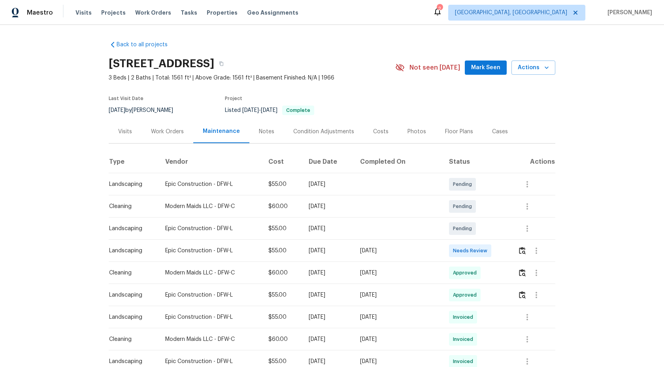
scroll to position [131, 0]
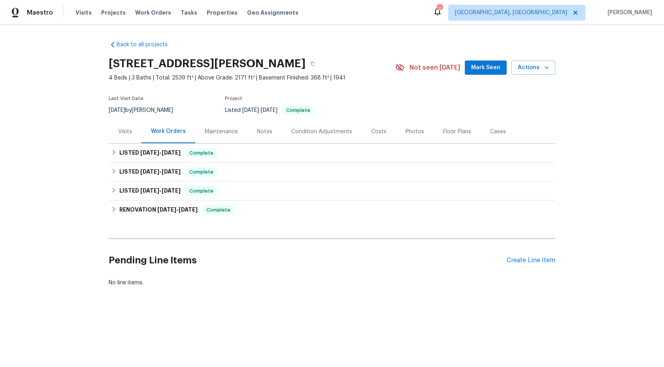
click at [223, 130] on div "Maintenance" at bounding box center [221, 132] width 33 height 8
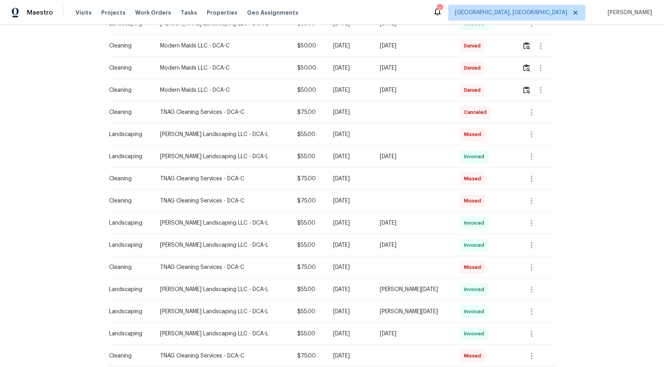
scroll to position [277, 0]
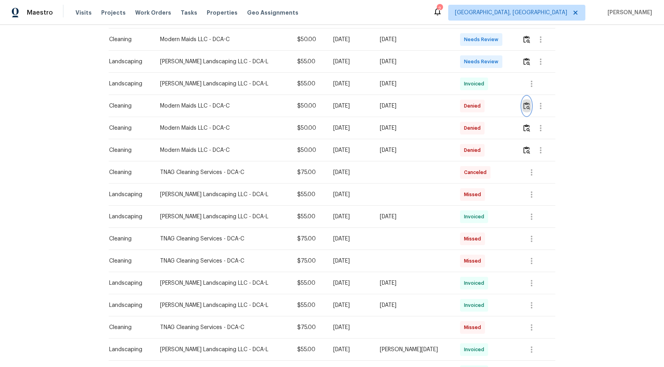
click at [523, 104] on img "button" at bounding box center [526, 106] width 7 height 8
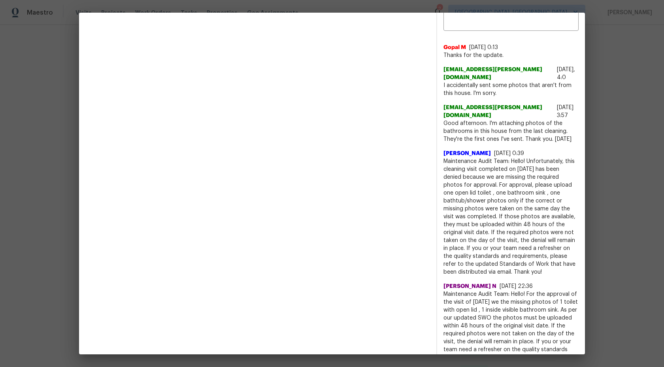
scroll to position [315, 0]
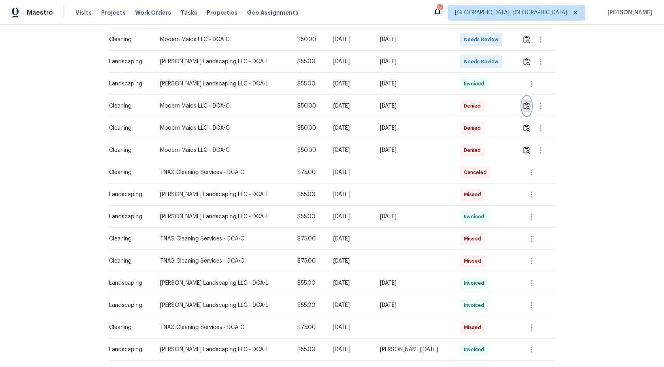
click at [524, 107] on img "button" at bounding box center [526, 106] width 7 height 8
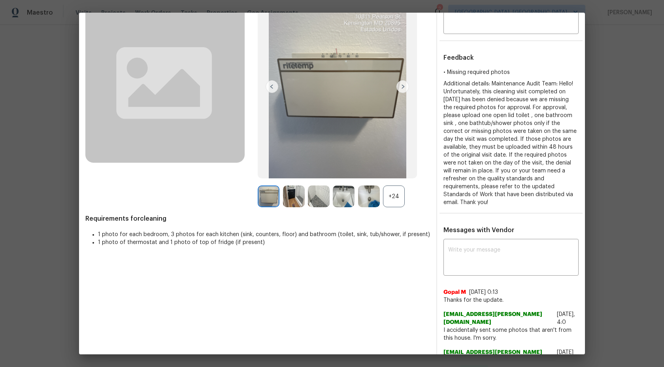
scroll to position [57, 0]
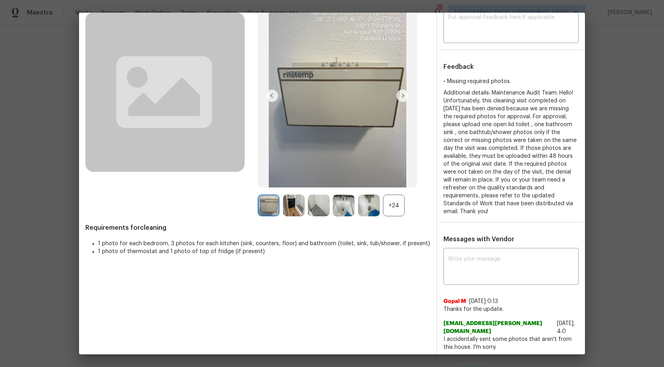
click at [398, 204] on div "+24" at bounding box center [394, 205] width 22 height 22
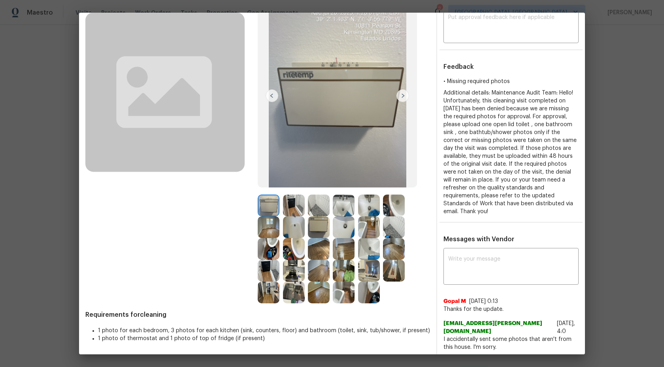
scroll to position [32, 0]
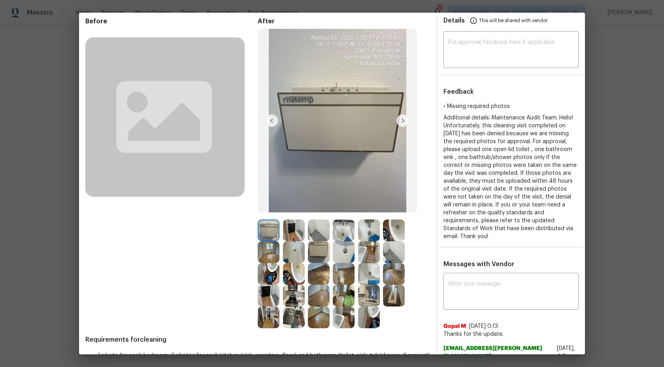
click at [315, 238] on img at bounding box center [319, 230] width 22 height 22
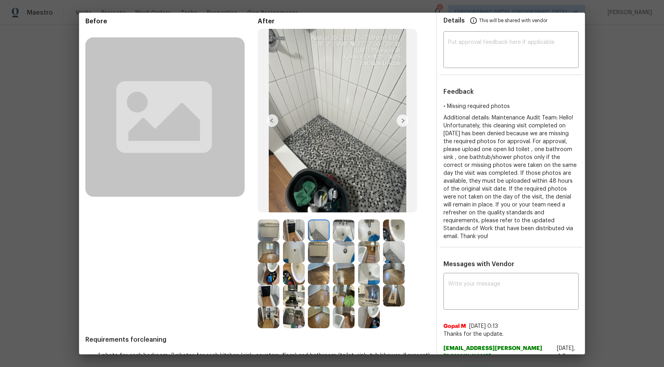
click at [339, 232] on img at bounding box center [344, 230] width 22 height 22
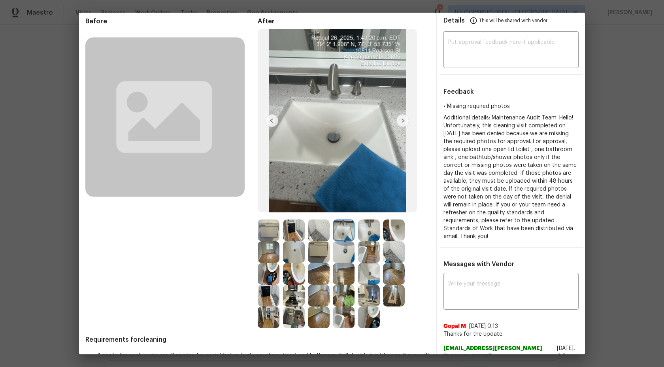
click at [344, 231] on img at bounding box center [344, 230] width 22 height 22
click at [371, 230] on img at bounding box center [369, 230] width 22 height 22
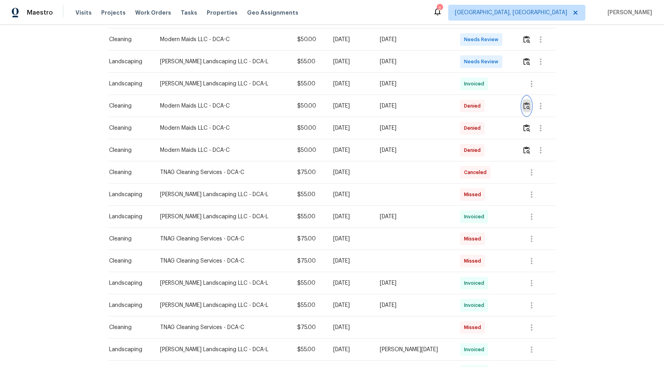
click at [526, 106] on img "button" at bounding box center [526, 106] width 7 height 8
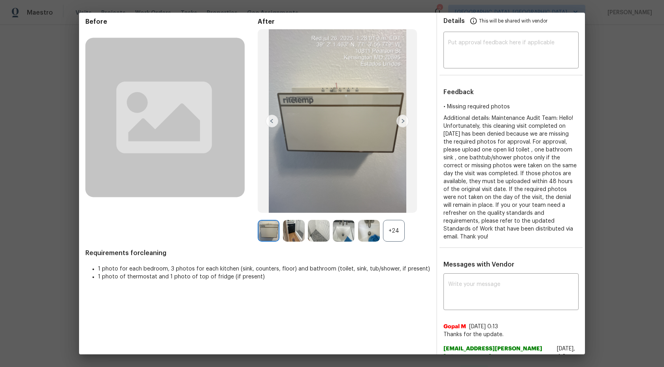
scroll to position [20, 0]
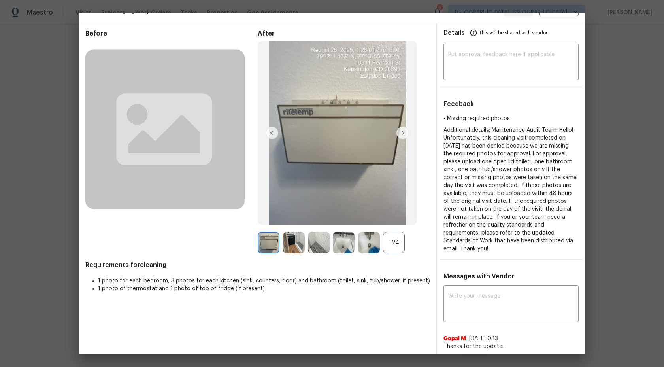
click at [405, 131] on img at bounding box center [402, 132] width 13 height 13
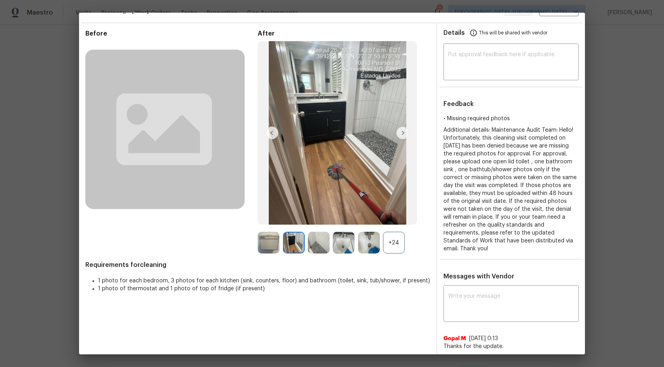
click at [405, 131] on img at bounding box center [402, 132] width 13 height 13
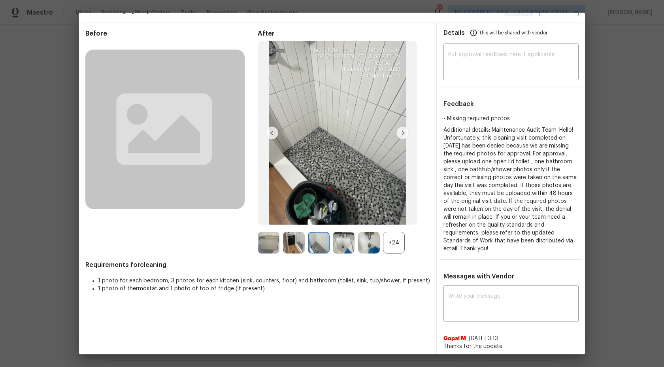
click at [401, 133] on img at bounding box center [402, 132] width 13 height 13
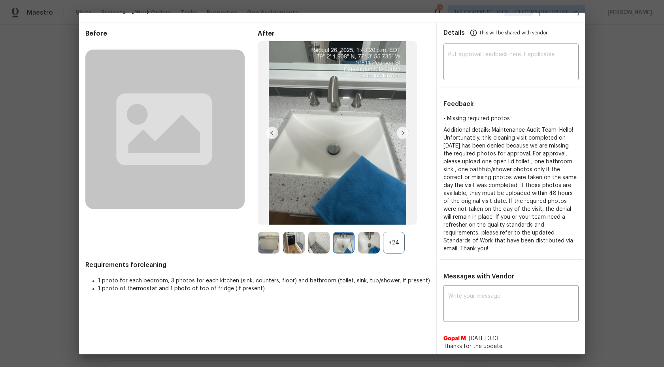
click at [402, 248] on div "+24" at bounding box center [394, 243] width 22 height 22
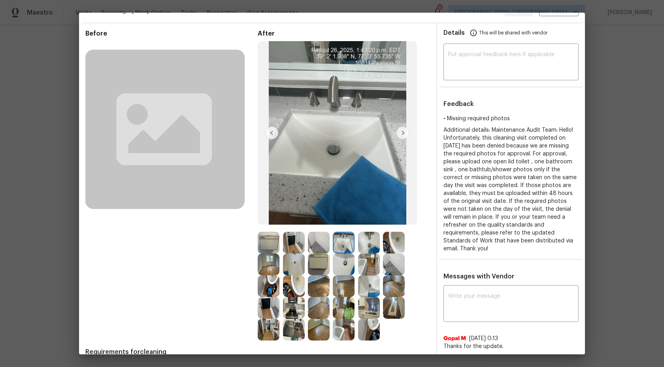
click at [402, 139] on img at bounding box center [402, 132] width 13 height 13
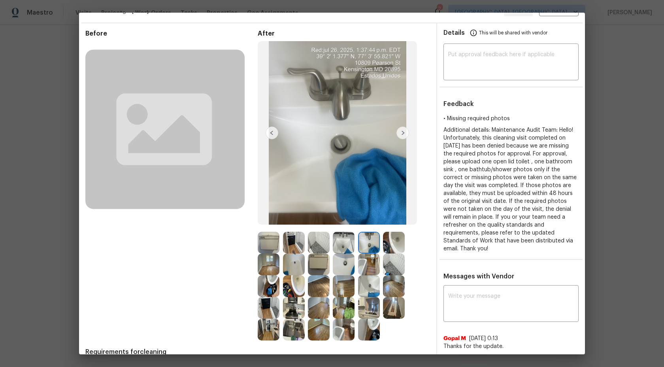
click at [400, 132] on img at bounding box center [402, 132] width 13 height 13
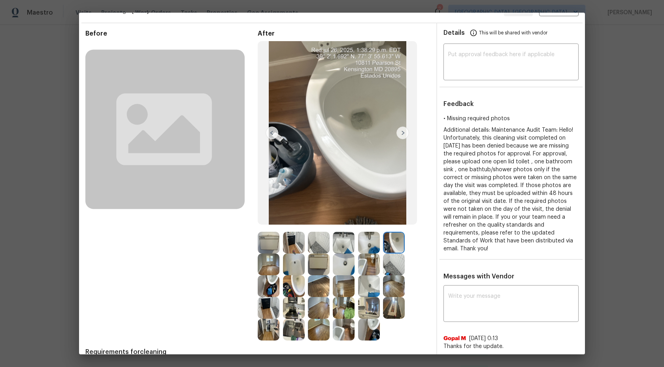
click at [400, 132] on img at bounding box center [402, 132] width 13 height 13
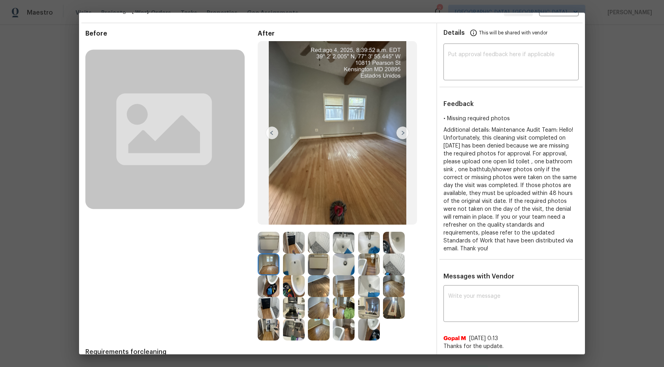
click at [400, 133] on img at bounding box center [402, 132] width 13 height 13
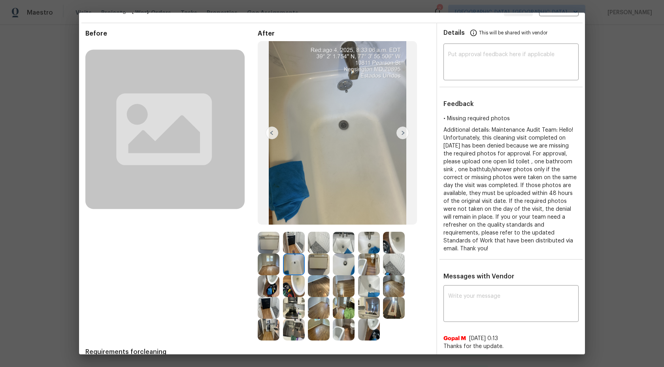
click at [340, 243] on img at bounding box center [344, 243] width 22 height 22
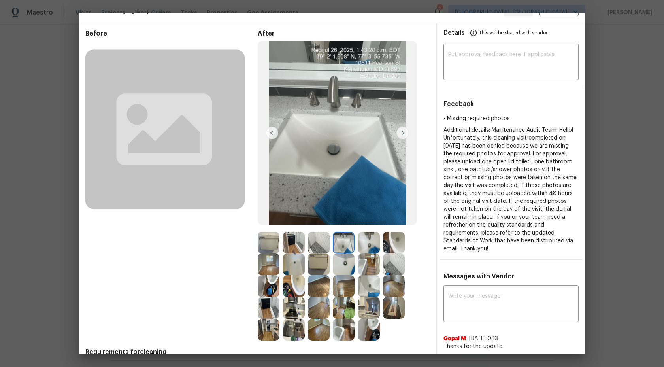
click at [371, 244] on img at bounding box center [369, 243] width 22 height 22
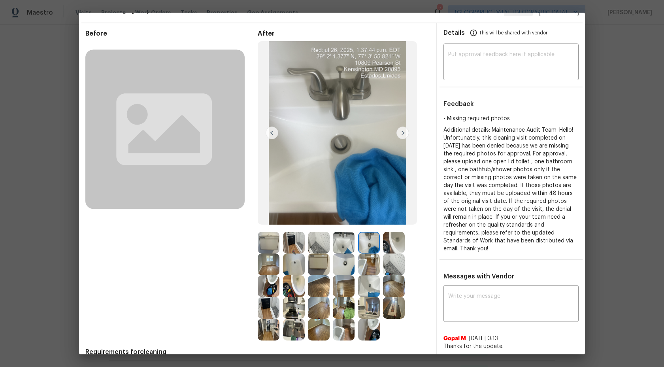
click at [387, 246] on img at bounding box center [394, 243] width 22 height 22
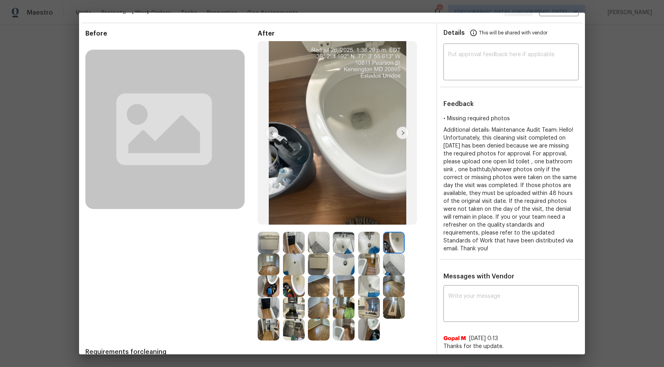
click at [389, 262] on img at bounding box center [394, 264] width 22 height 22
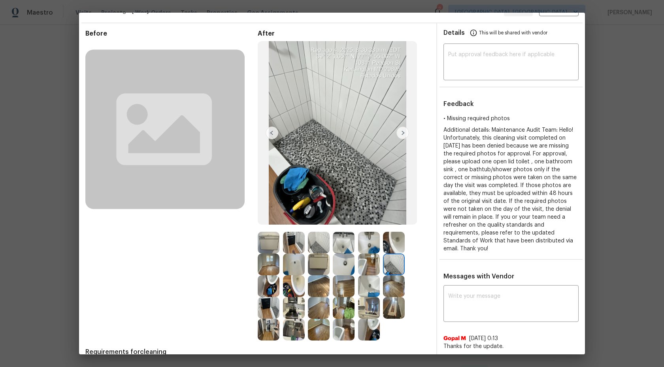
click at [277, 260] on img at bounding box center [269, 264] width 22 height 22
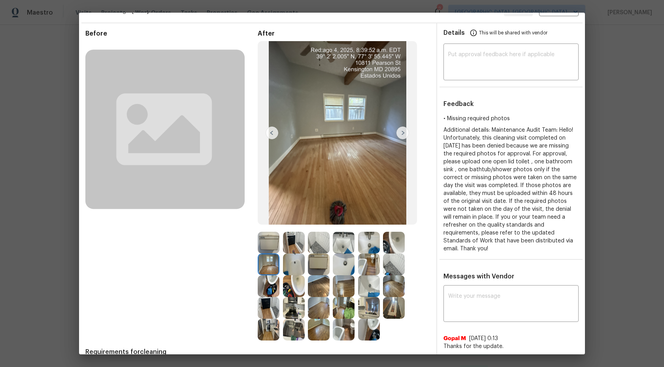
click at [292, 264] on img at bounding box center [294, 264] width 22 height 22
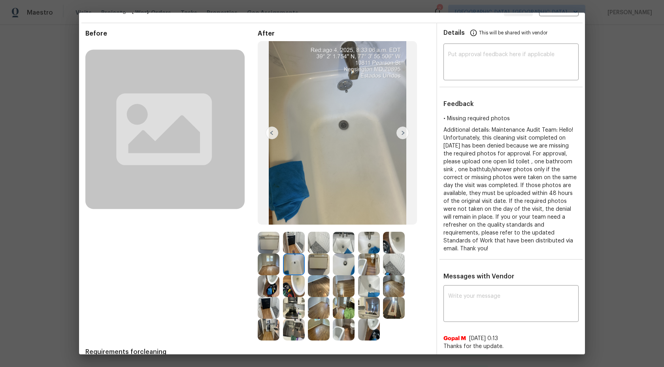
click at [400, 136] on img at bounding box center [402, 132] width 13 height 13
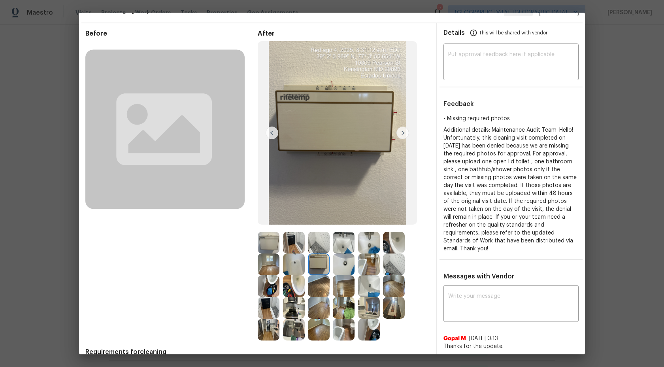
click at [318, 246] on img at bounding box center [319, 243] width 22 height 22
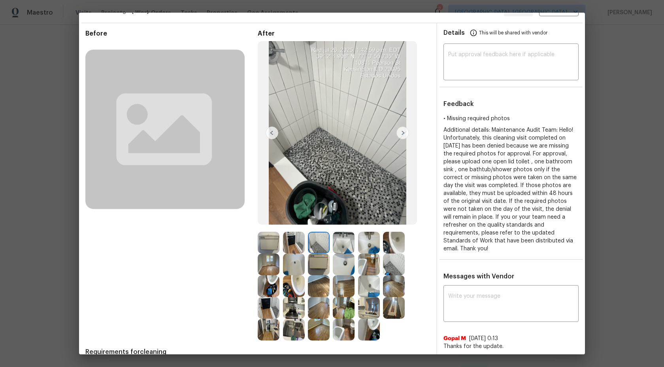
click at [264, 263] on img at bounding box center [269, 264] width 22 height 22
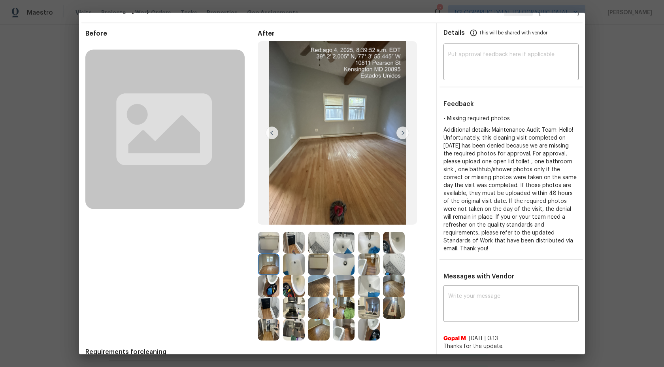
click at [394, 239] on img at bounding box center [394, 243] width 22 height 22
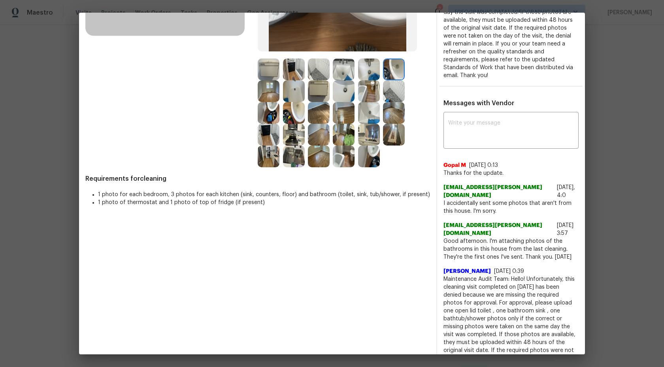
scroll to position [0, 0]
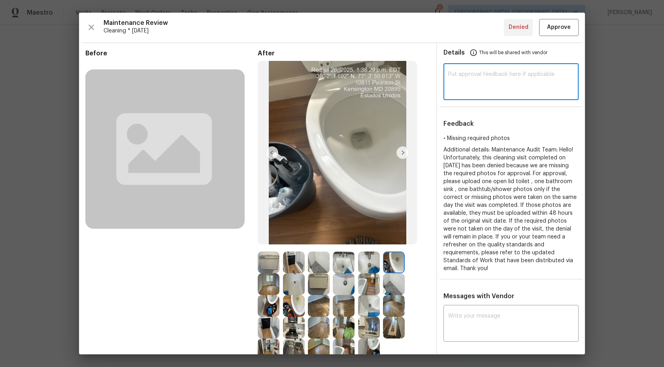
click at [466, 78] on textarea at bounding box center [511, 83] width 126 height 22
paste textarea "Maintenance Audit Team: Hi Team This visit has been approved after further audi…"
click at [464, 92] on textarea at bounding box center [511, 83] width 126 height 22
type textarea "Maintenance Audit Team: Hi Team This visit has been approved after further audi…"
click at [561, 28] on span "Approve" at bounding box center [559, 28] width 24 height 10
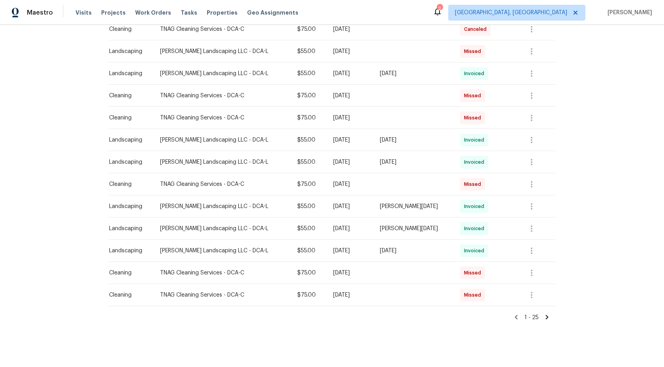
scroll to position [420, 0]
click at [547, 315] on icon at bounding box center [546, 317] width 7 height 7
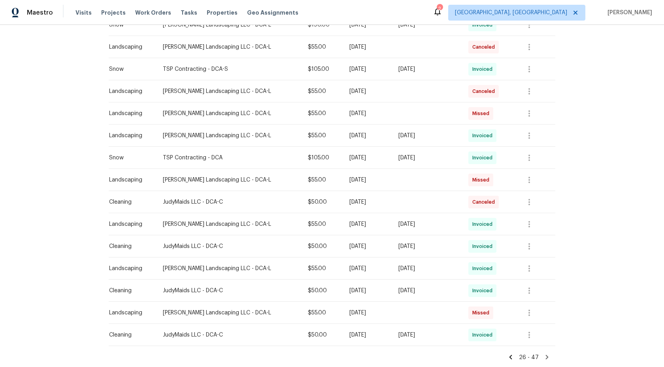
scroll to position [316, 0]
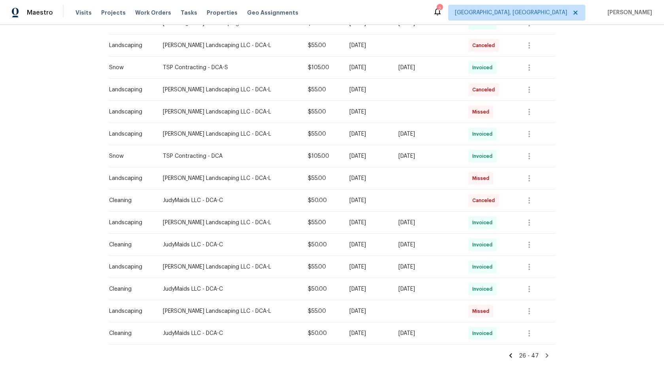
click at [513, 354] on icon at bounding box center [510, 355] width 7 height 7
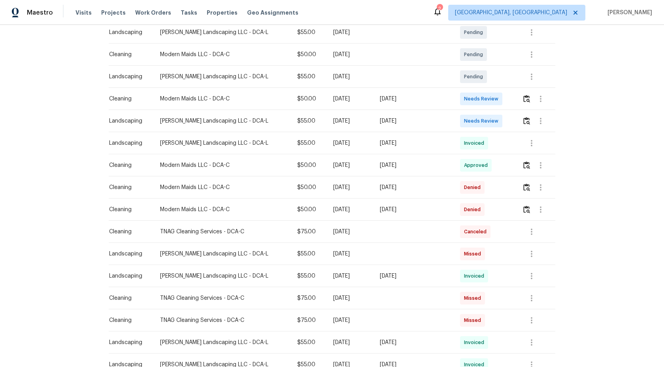
scroll to position [181, 0]
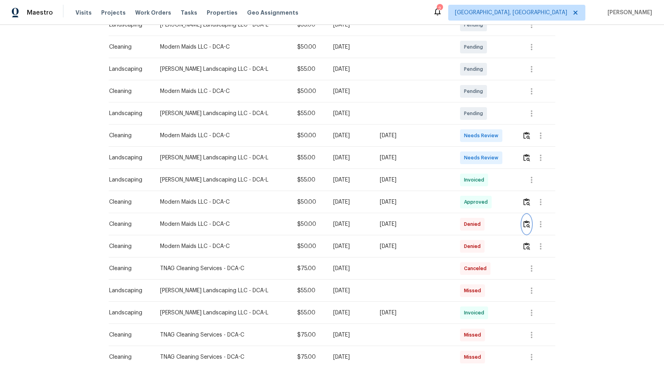
click at [526, 224] on img "button" at bounding box center [526, 224] width 7 height 8
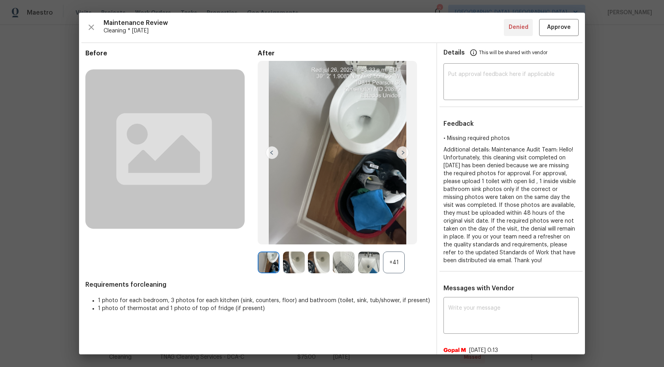
scroll to position [2, 0]
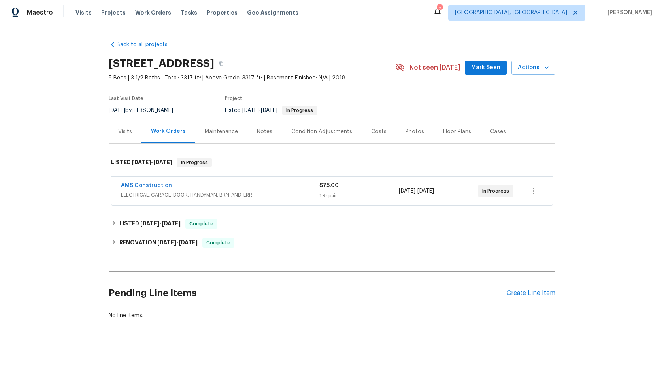
click at [211, 131] on div "Maintenance" at bounding box center [221, 132] width 33 height 8
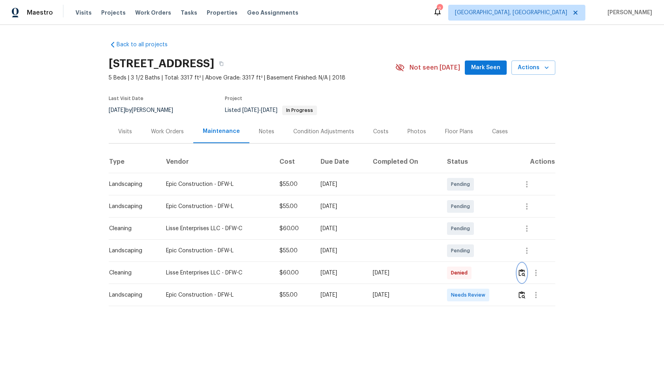
click at [525, 271] on img "button" at bounding box center [521, 273] width 7 height 8
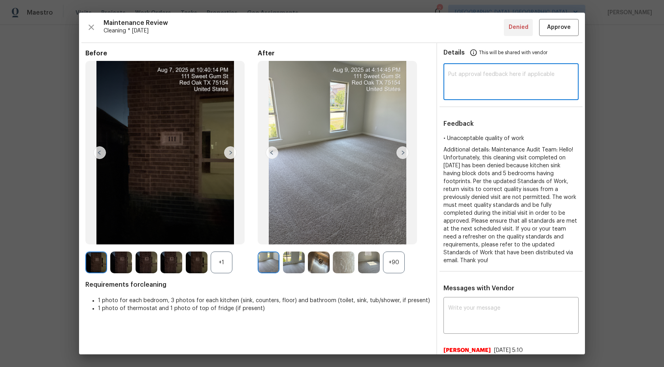
click at [471, 80] on textarea at bounding box center [511, 83] width 126 height 22
paste textarea "Maintenance Audit Team: Hi Team This visit has been approved after further audi…"
click at [508, 85] on textarea at bounding box center [511, 83] width 126 height 22
type textarea "Maintenance Audit Team: Hi Team This visit has been approved after further audi…"
click at [561, 34] on button "Approve" at bounding box center [559, 27] width 40 height 17
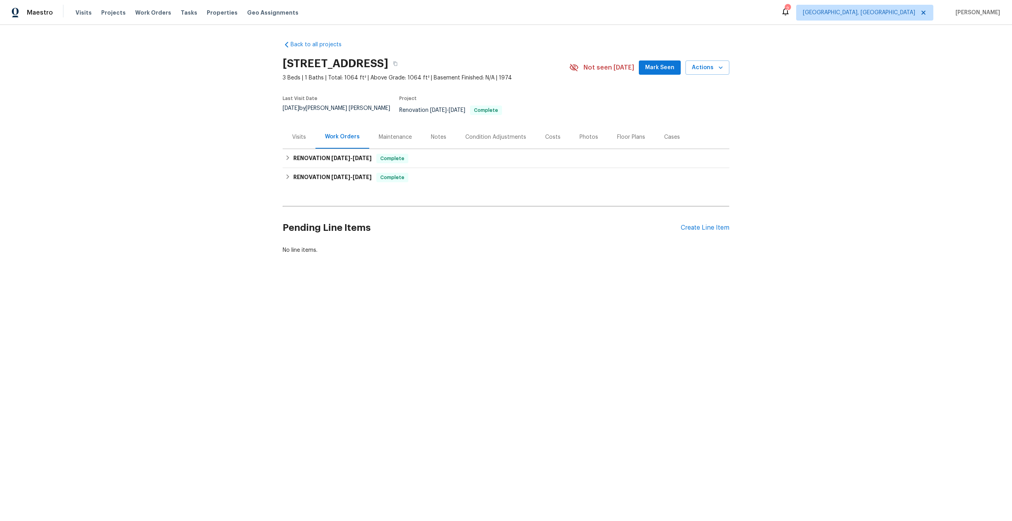
click at [405, 126] on div "Maintenance" at bounding box center [395, 136] width 52 height 23
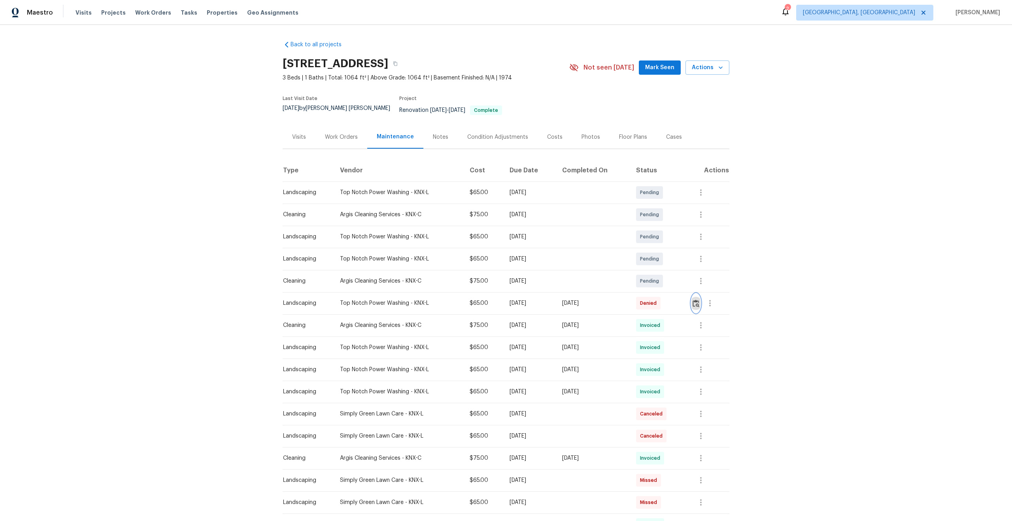
click at [699, 300] on img "button" at bounding box center [695, 304] width 7 height 8
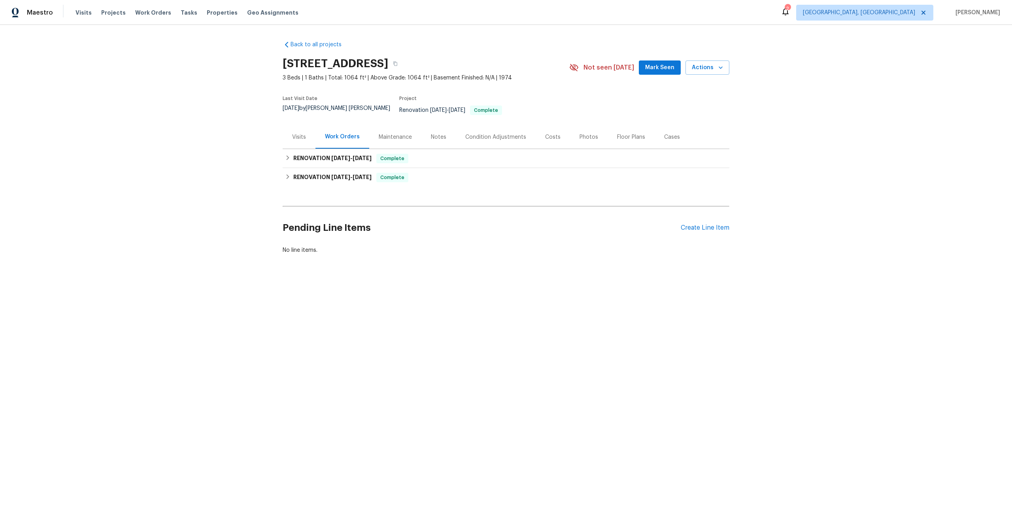
click at [388, 125] on div "Maintenance" at bounding box center [395, 136] width 52 height 23
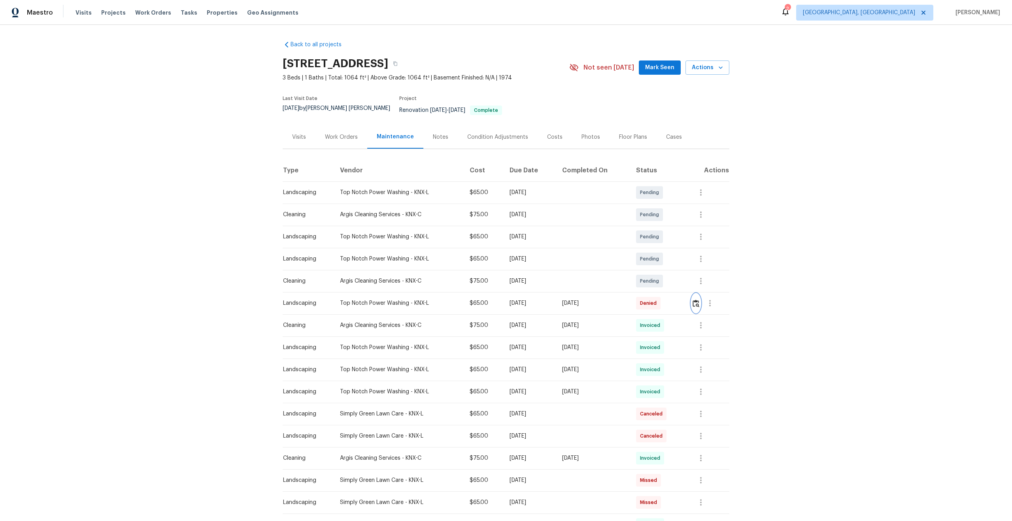
click at [698, 300] on img "button" at bounding box center [695, 304] width 7 height 8
